Goal: Information Seeking & Learning: Learn about a topic

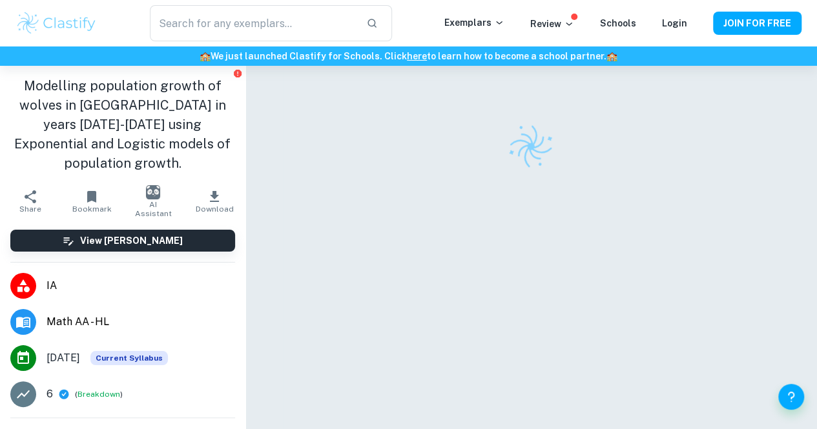
scroll to position [1, 0]
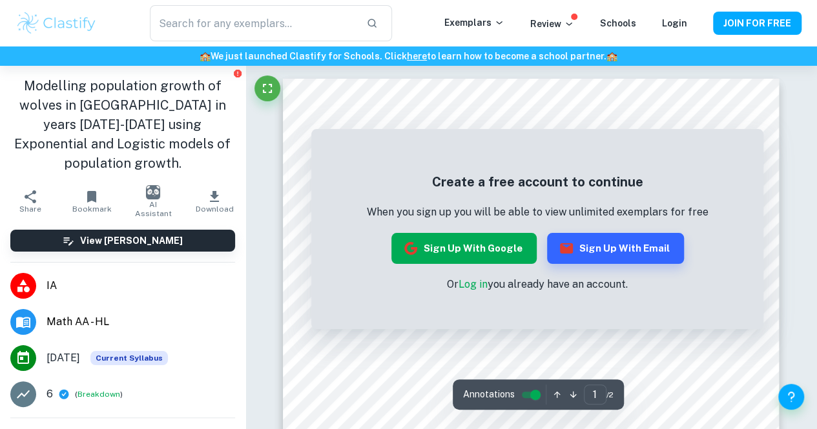
click at [453, 241] on button "Sign up with Google" at bounding box center [463, 248] width 145 height 31
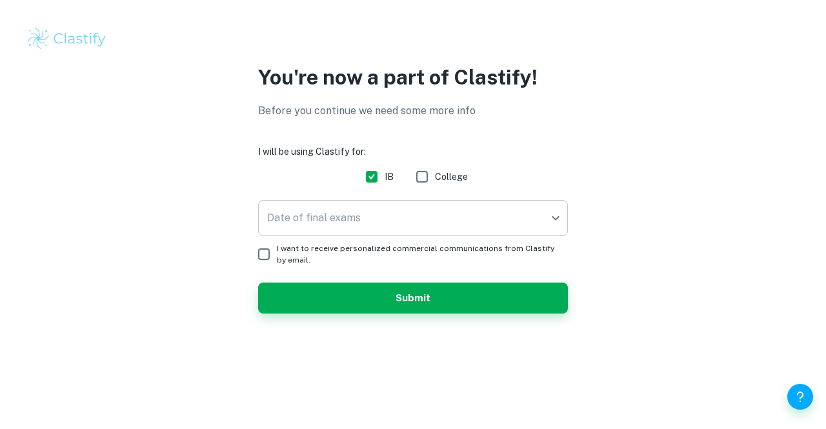
click at [320, 212] on body "We value your privacy We use cookies to enhance your browsing experience, serve…" at bounding box center [413, 214] width 826 height 429
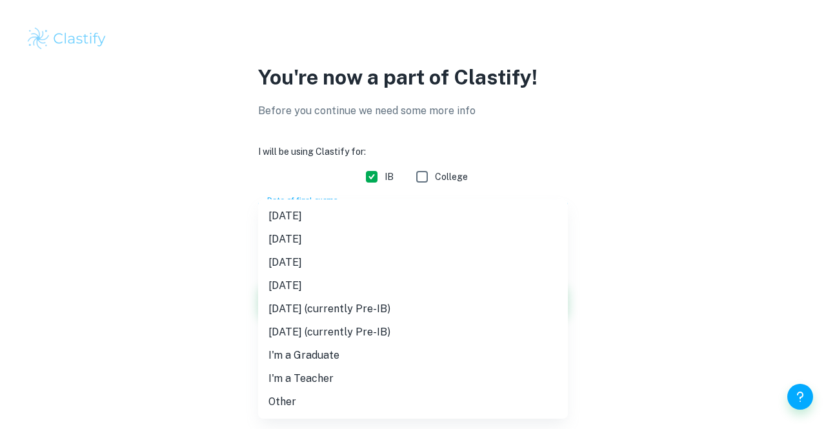
click at [186, 231] on div at bounding box center [413, 214] width 826 height 429
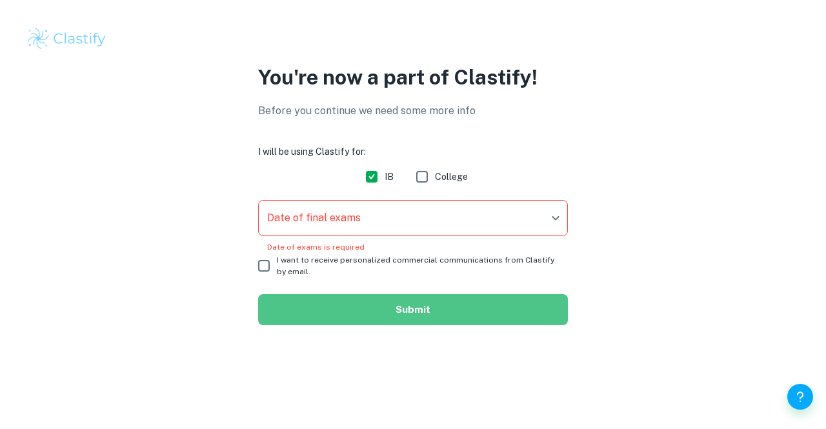
click at [331, 298] on button "Submit" at bounding box center [413, 309] width 310 height 31
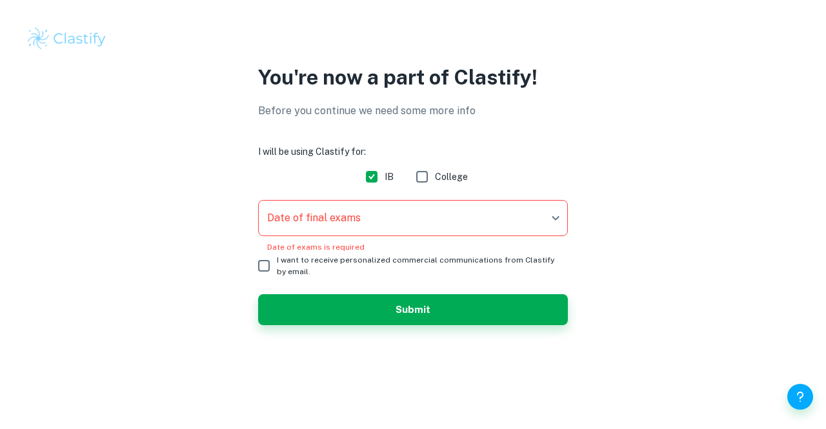
click at [323, 228] on body "We value your privacy We use cookies to enhance your browsing experience, serve…" at bounding box center [413, 214] width 826 height 429
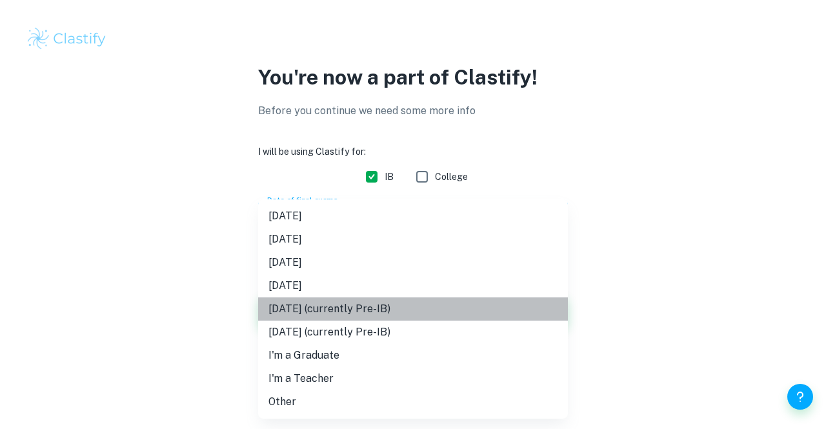
click at [331, 298] on li "May 2027 (currently Pre-IB)" at bounding box center [413, 309] width 310 height 23
type input "M27"
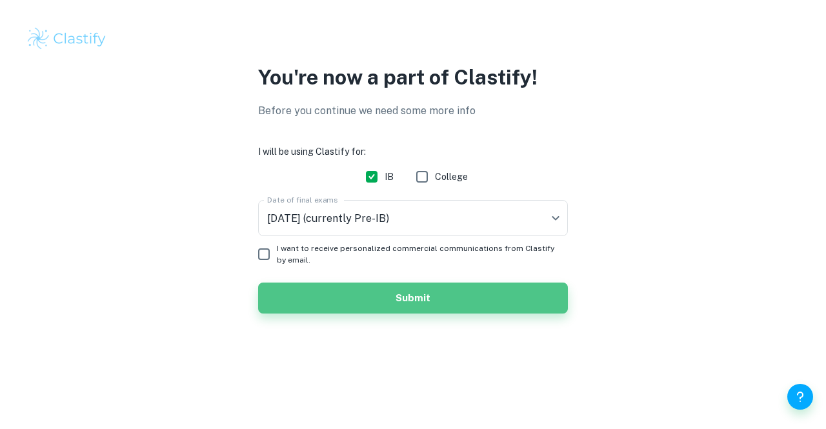
click at [331, 298] on button "Submit" at bounding box center [413, 298] width 310 height 31
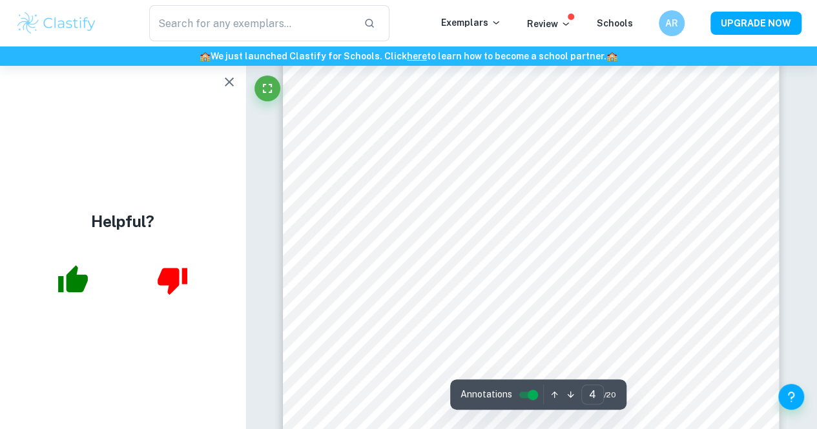
scroll to position [2576, 0]
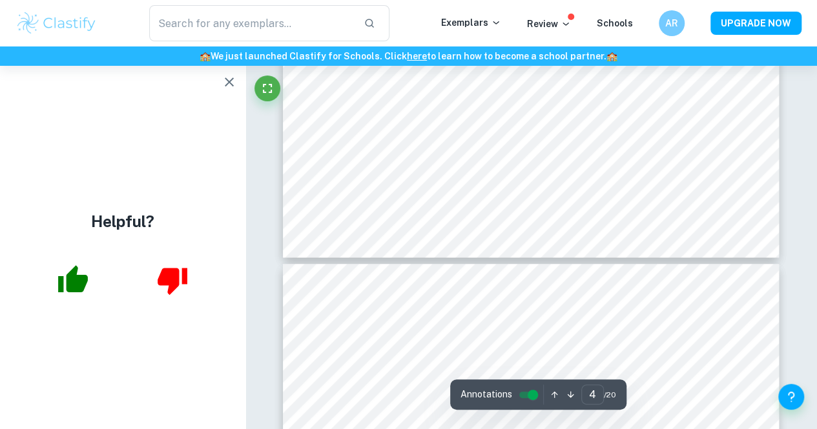
type input "5"
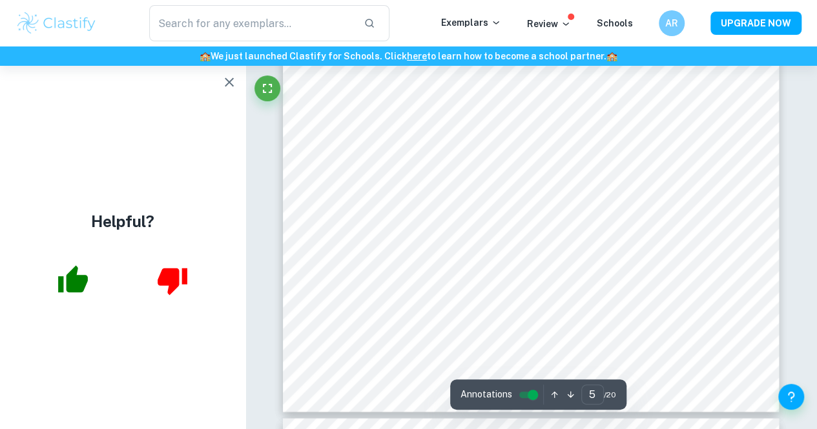
scroll to position [3361, 0]
